Goal: Task Accomplishment & Management: Manage account settings

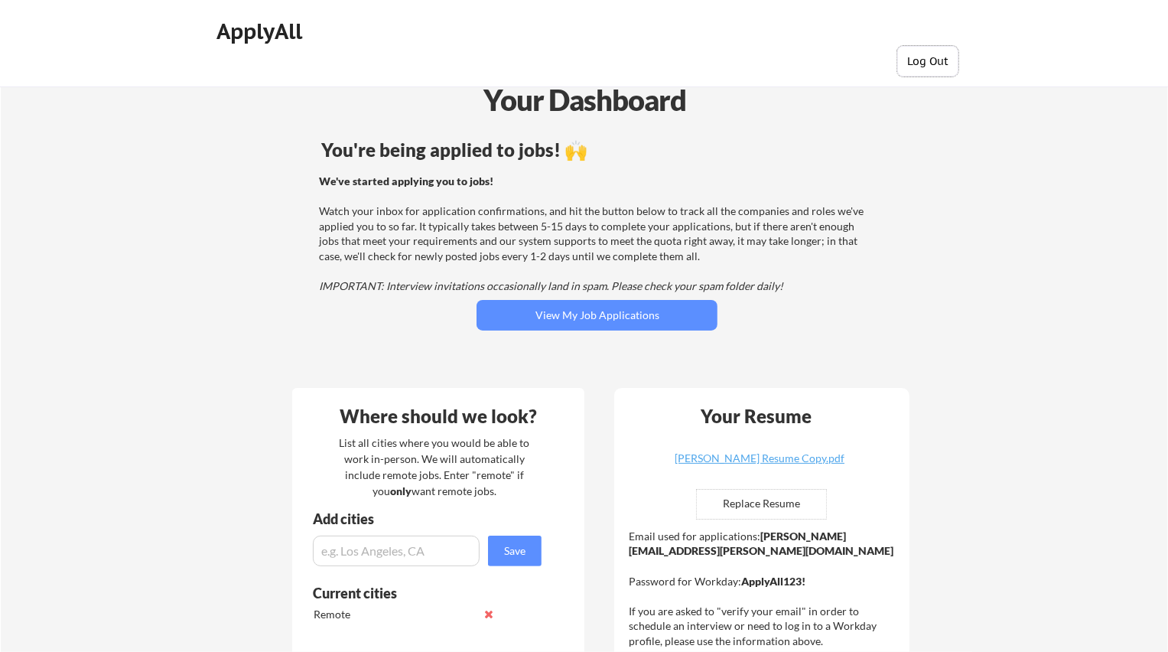
click at [936, 66] on button "Log Out" at bounding box center [927, 61] width 61 height 31
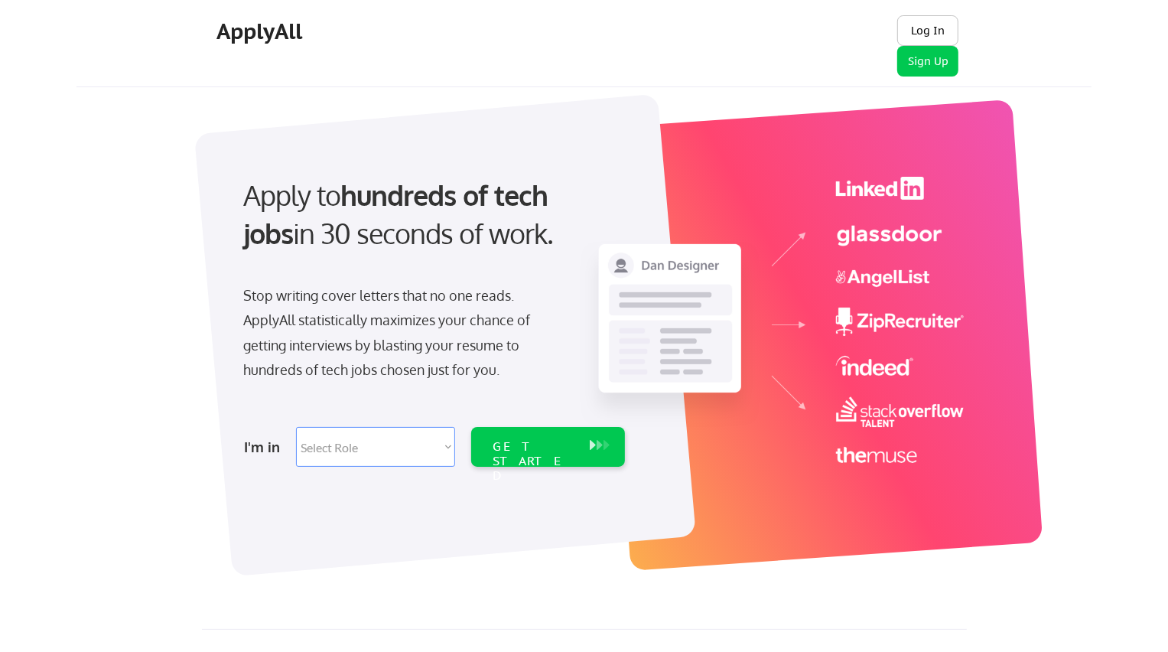
click at [933, 31] on button "Log In" at bounding box center [927, 30] width 61 height 31
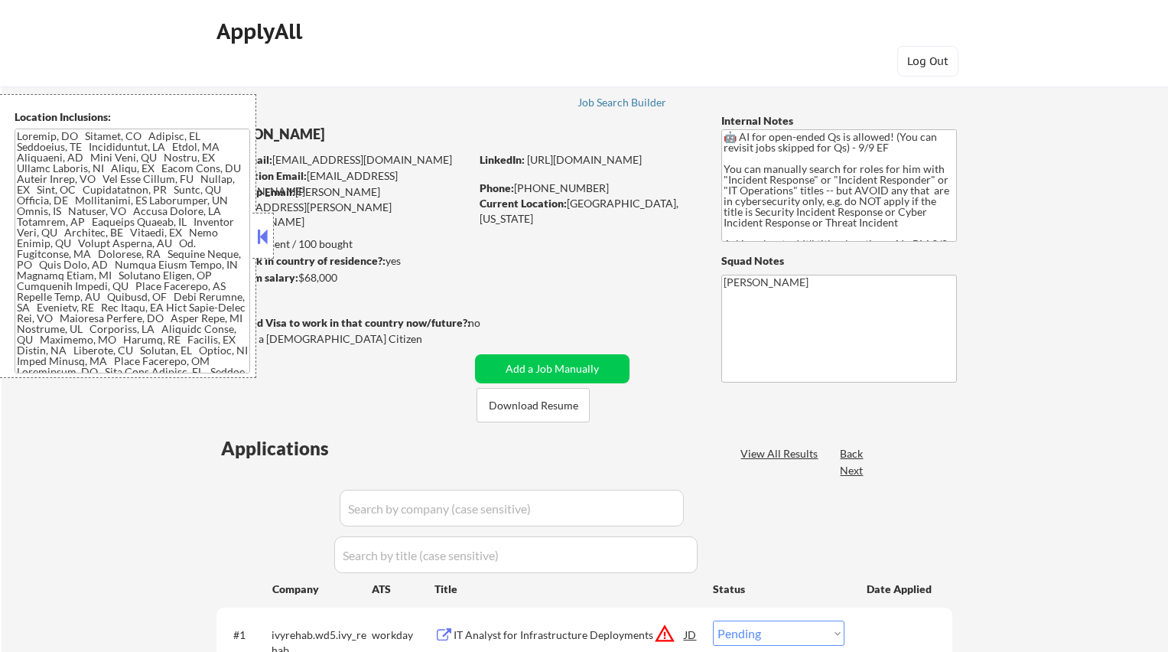
select select ""pending""
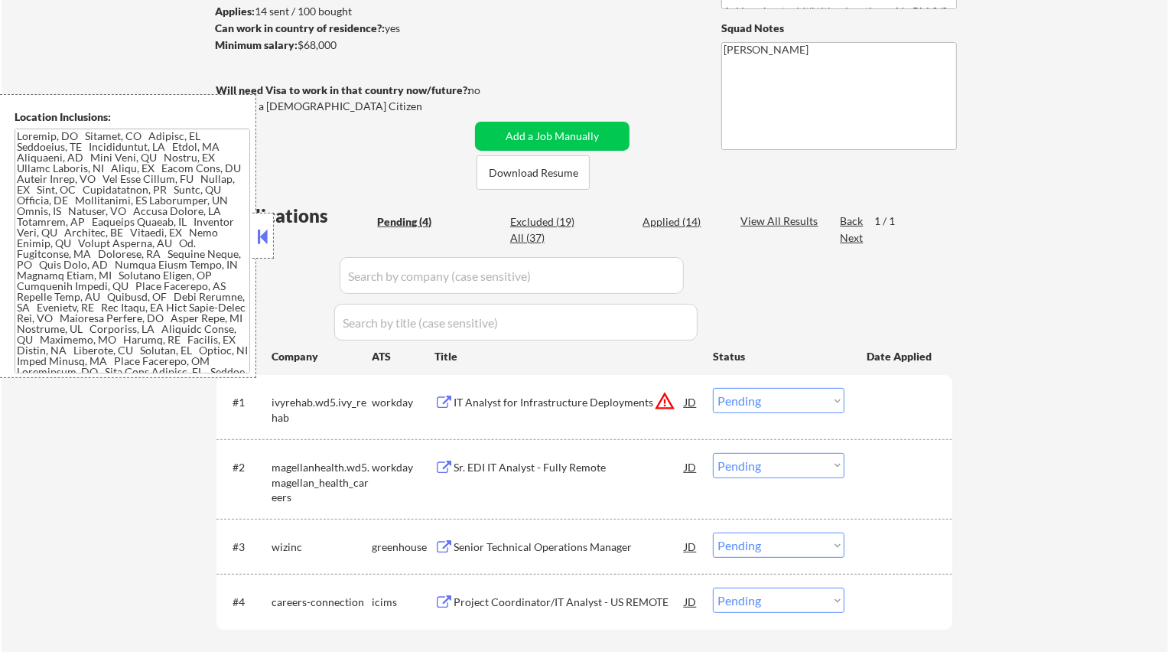
scroll to position [249, 0]
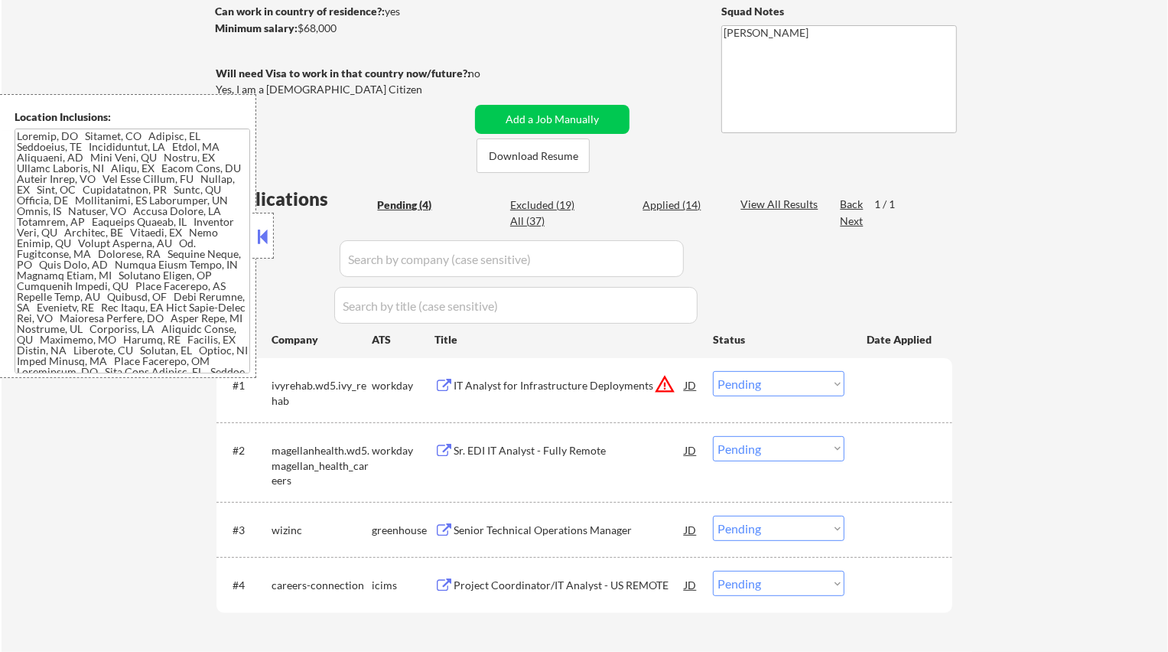
click at [668, 204] on div "Applied (14)" at bounding box center [681, 204] width 77 height 15
select select ""applied""
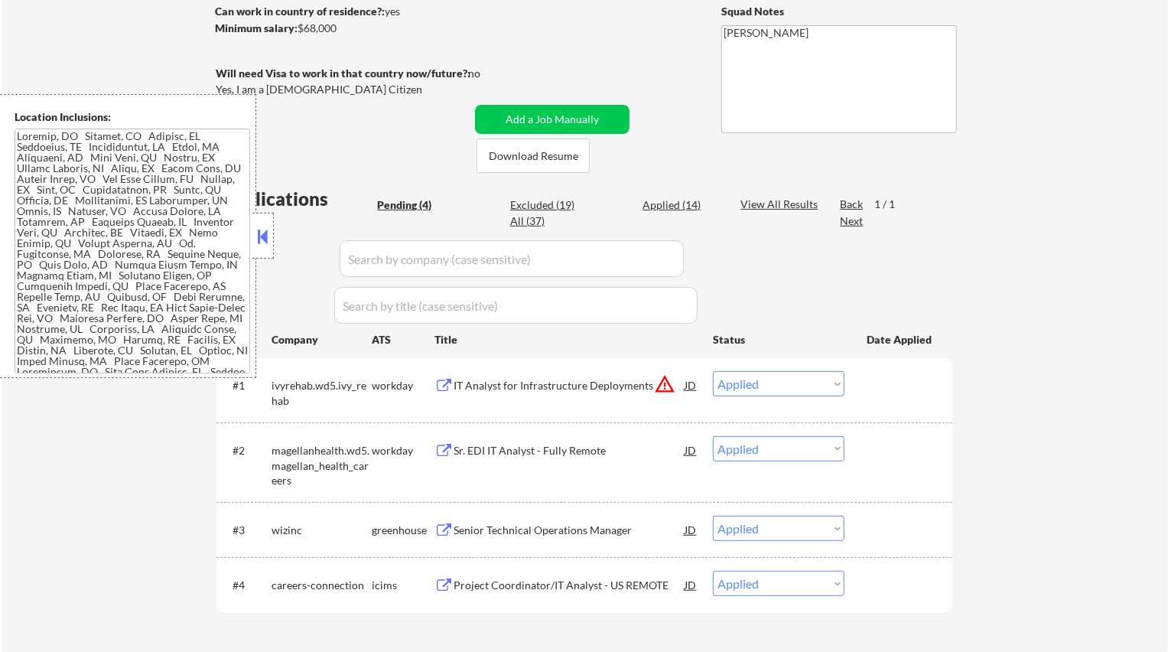
select select ""applied""
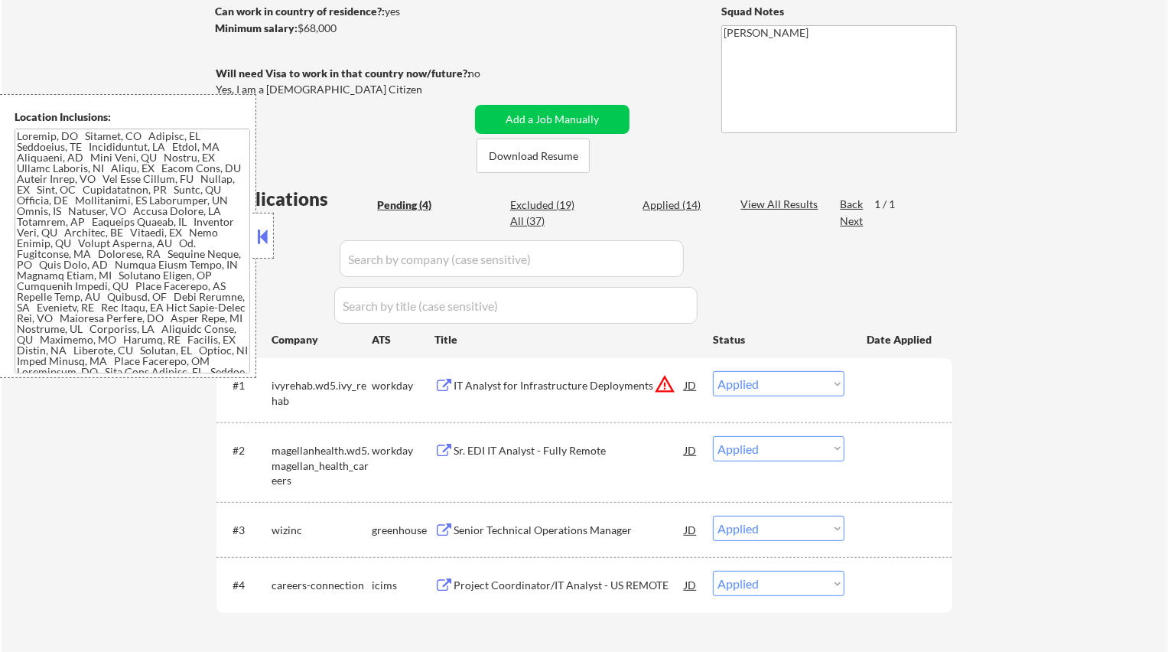
select select ""applied""
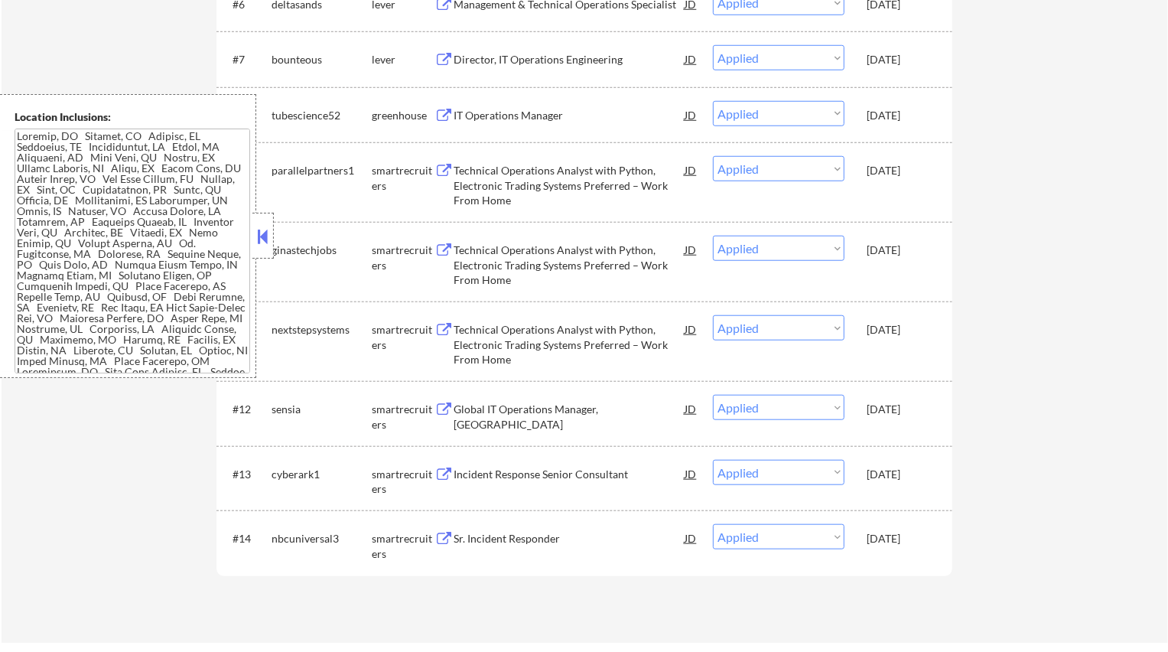
scroll to position [1135, 0]
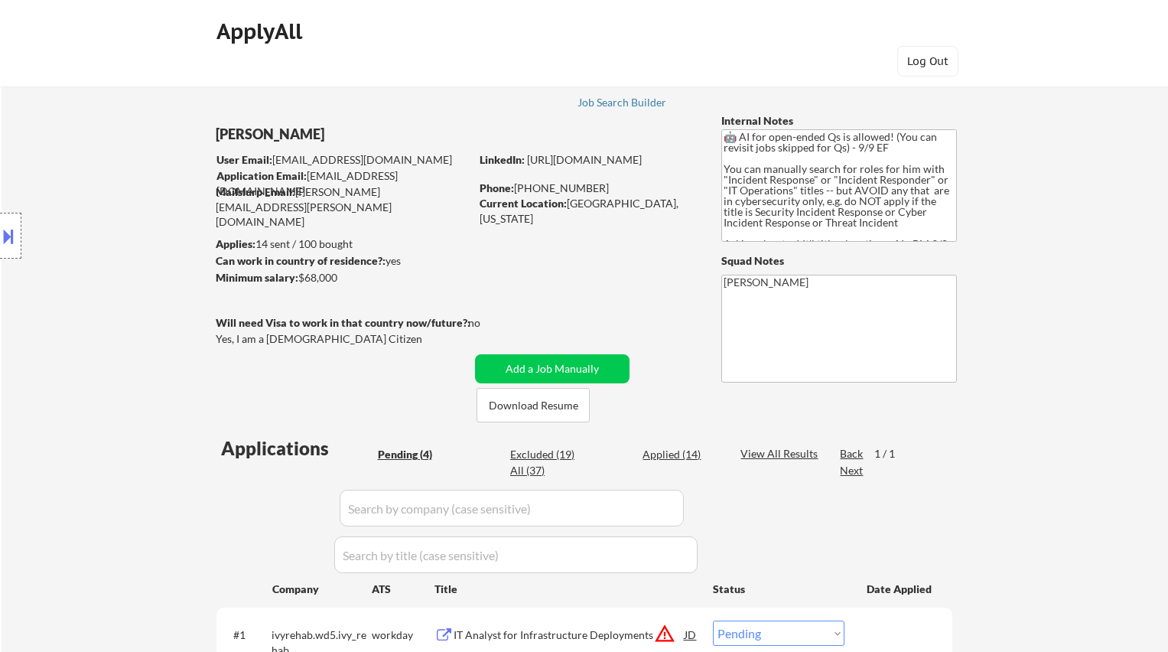
select select ""pending""
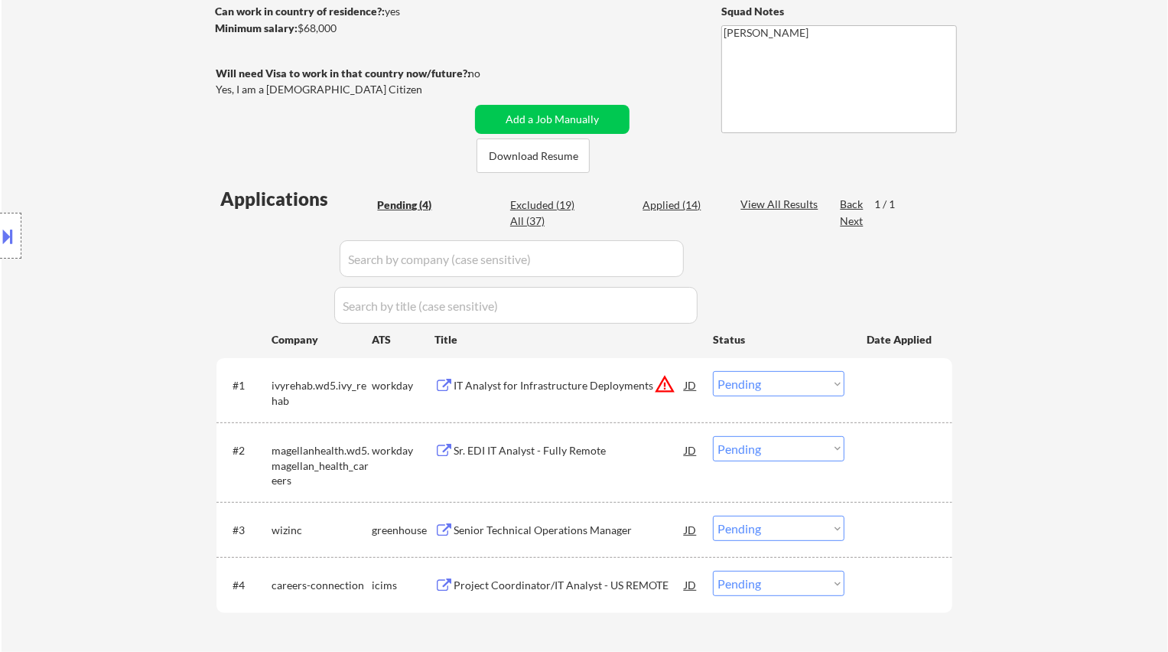
scroll to position [230, 0]
